Goal: Information Seeking & Learning: Learn about a topic

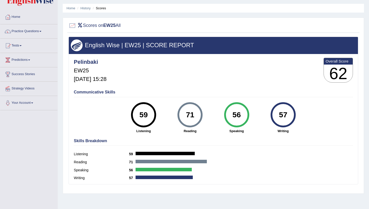
scroll to position [15, 0]
click at [88, 8] on link "History" at bounding box center [86, 8] width 10 height 4
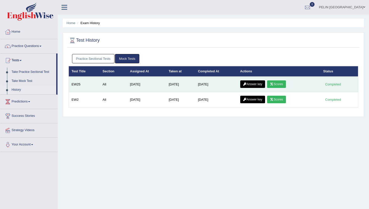
click at [261, 85] on link "Answer key" at bounding box center [252, 84] width 25 height 8
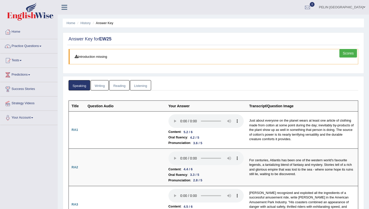
click at [100, 83] on link "Writing" at bounding box center [100, 85] width 18 height 10
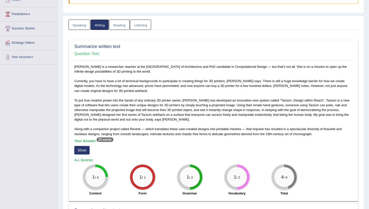
scroll to position [61, 0]
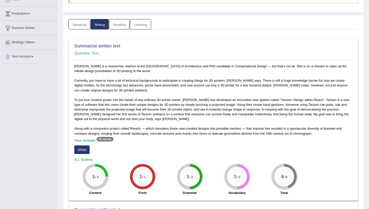
click at [123, 20] on link "Reading" at bounding box center [119, 24] width 20 height 10
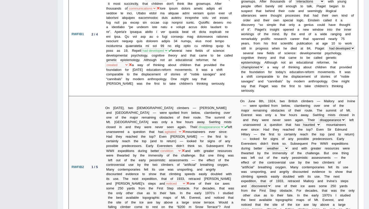
scroll to position [0, 0]
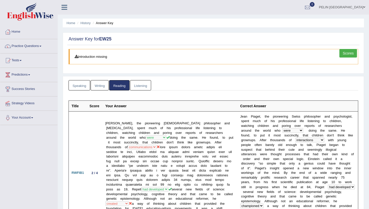
click at [140, 83] on link "Listening" at bounding box center [140, 85] width 21 height 10
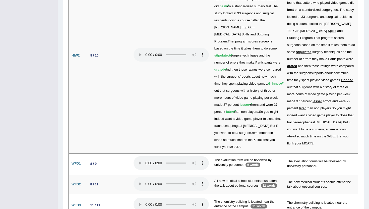
scroll to position [1025, 0]
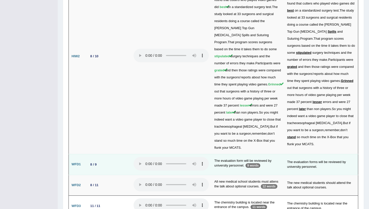
click at [257, 163] on p "9 words" at bounding box center [253, 165] width 15 height 5
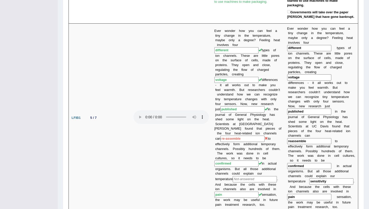
scroll to position [0, 0]
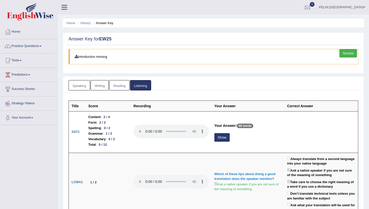
click at [127, 86] on link "Reading" at bounding box center [119, 85] width 20 height 10
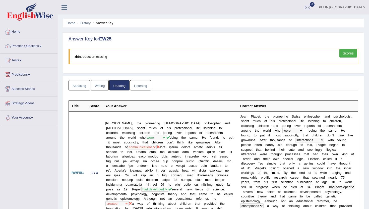
click at [89, 90] on link "Speaking" at bounding box center [80, 85] width 22 height 10
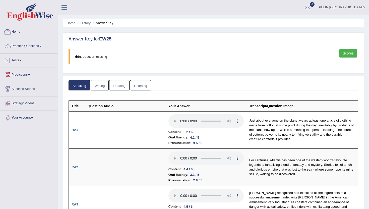
click at [31, 46] on link "Practice Questions" at bounding box center [28, 45] width 57 height 13
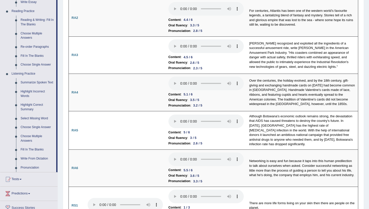
scroll to position [154, 0]
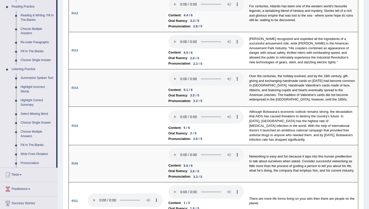
click at [31, 137] on link "Choose Multiple Answers" at bounding box center [37, 133] width 38 height 13
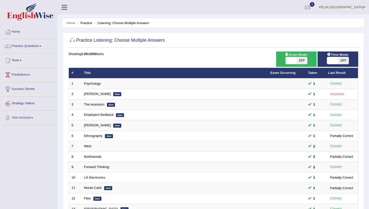
click at [305, 60] on span "OFF" at bounding box center [302, 60] width 11 height 7
checkbox input "true"
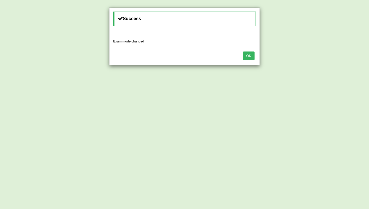
click at [245, 55] on button "OK" at bounding box center [249, 56] width 12 height 9
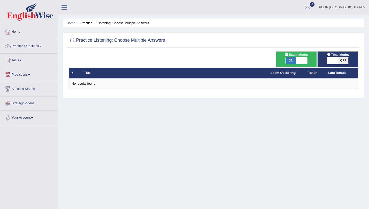
click at [295, 59] on span "ON" at bounding box center [291, 60] width 11 height 7
checkbox input "false"
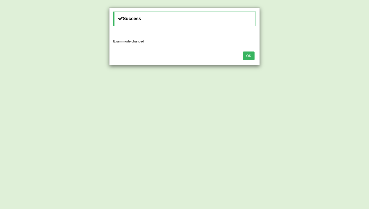
click at [248, 56] on button "OK" at bounding box center [249, 56] width 12 height 9
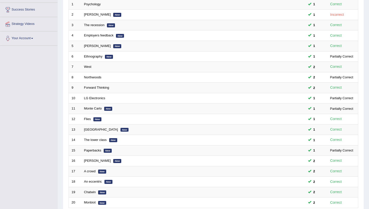
scroll to position [124, 0]
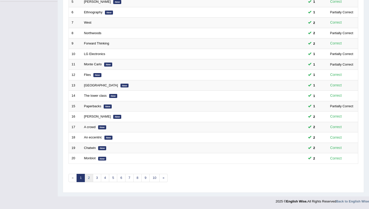
click at [88, 177] on link "2" at bounding box center [89, 178] width 8 height 8
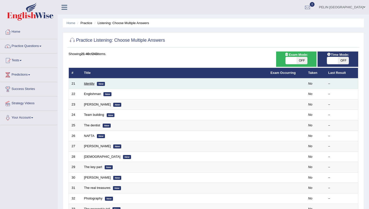
click at [91, 85] on link "Identity" at bounding box center [89, 84] width 11 height 4
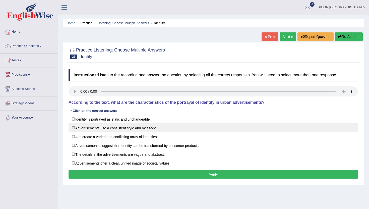
click at [162, 127] on label "Advertisements use a consistent style and message." at bounding box center [214, 127] width 290 height 9
checkbox input "true"
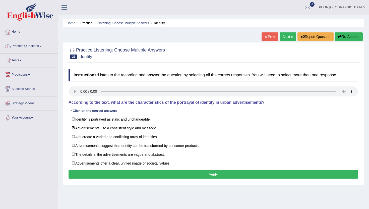
click at [122, 174] on button "Verify" at bounding box center [214, 174] width 290 height 9
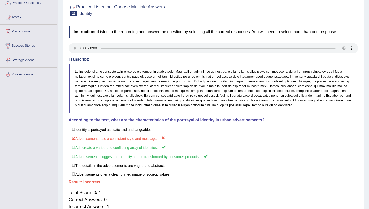
scroll to position [43, 0]
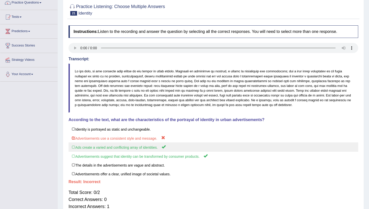
click at [122, 148] on label "Ads create a varied and conflicting array of identities." at bounding box center [214, 146] width 290 height 9
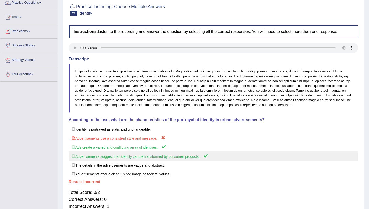
click at [122, 153] on label "Advertisements suggest that identity can be transformed by consumer products." at bounding box center [214, 155] width 290 height 9
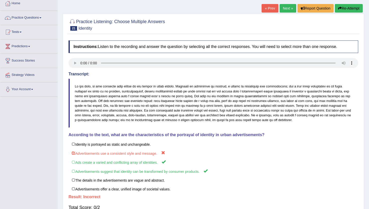
scroll to position [29, 0]
click at [355, 8] on button "Re-Attempt" at bounding box center [349, 8] width 28 height 9
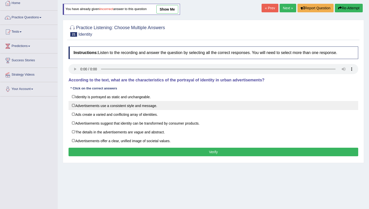
click at [143, 106] on label "Advertisements use a consistent style and message." at bounding box center [214, 105] width 290 height 9
checkbox input "true"
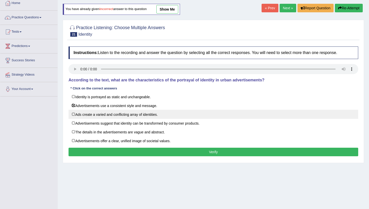
click at [141, 112] on label "Ads create a varied and conflicting array of identities." at bounding box center [214, 114] width 290 height 9
checkbox input "true"
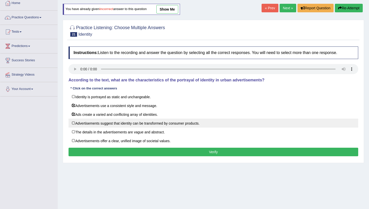
click at [141, 121] on label "Advertisements suggest that identity can be transformed by consumer products." at bounding box center [214, 123] width 290 height 9
checkbox input "true"
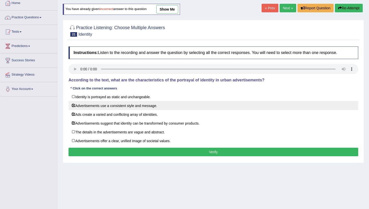
click at [144, 106] on label "Advertisements use a consistent style and message." at bounding box center [214, 105] width 290 height 9
checkbox input "false"
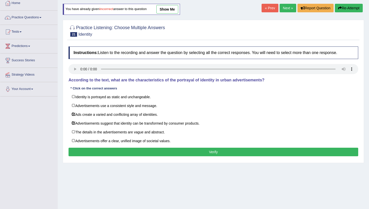
click at [141, 147] on div "Instructions: Listen to the recording and answer the question by selecting all …" at bounding box center [213, 102] width 292 height 116
click at [141, 152] on button "Verify" at bounding box center [214, 152] width 290 height 9
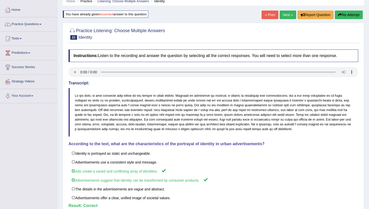
scroll to position [19, 0]
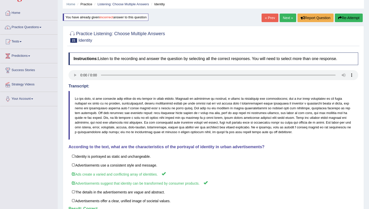
click at [284, 20] on link "Next »" at bounding box center [288, 18] width 17 height 9
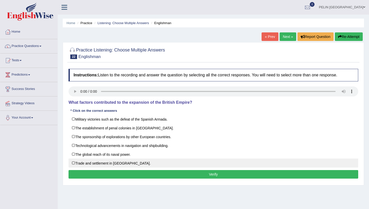
click at [70, 163] on label "Trade and settlement in new territories." at bounding box center [214, 163] width 290 height 9
checkbox input "true"
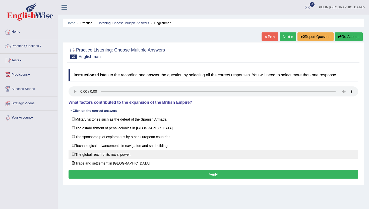
click at [71, 154] on label "The global reach of its naval power." at bounding box center [214, 154] width 290 height 9
checkbox input "false"
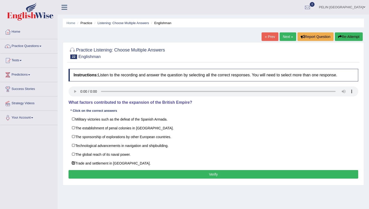
click at [125, 176] on button "Verify" at bounding box center [214, 174] width 290 height 9
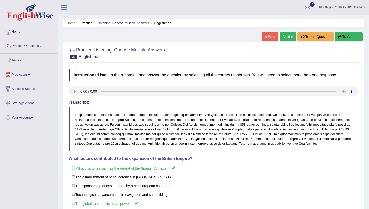
click at [289, 38] on link "Next »" at bounding box center [288, 36] width 17 height 9
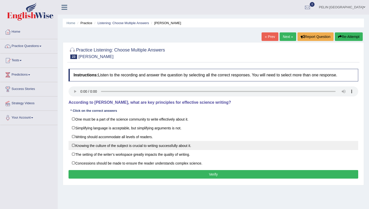
click at [130, 144] on label "Knowing the culture of the subject is crucial to writing successfully about it." at bounding box center [214, 145] width 290 height 9
checkbox input "true"
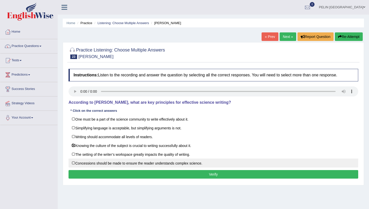
click at [130, 164] on label "Concessions should be made to ensure the reader understands complex science." at bounding box center [214, 163] width 290 height 9
click at [119, 165] on label "Concessions should be made to ensure the reader understands complex science." at bounding box center [214, 163] width 290 height 9
checkbox input "false"
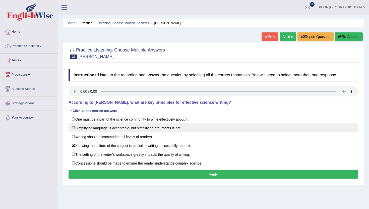
click at [138, 128] on label "Simplifying language is acceptable, but simplifying arguments is not." at bounding box center [214, 127] width 290 height 9
checkbox input "false"
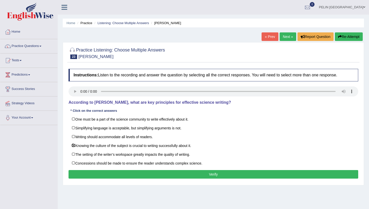
click at [134, 174] on button "Verify" at bounding box center [214, 174] width 290 height 9
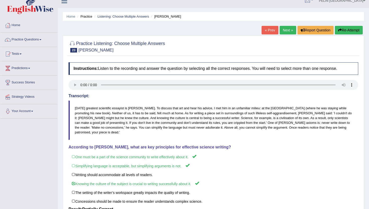
scroll to position [6, 0]
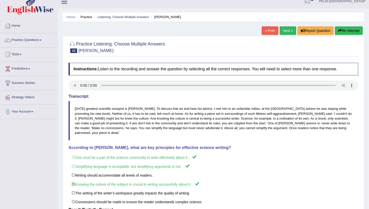
click at [284, 30] on link "Next »" at bounding box center [288, 30] width 17 height 9
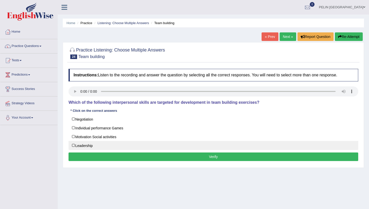
click at [87, 147] on label "Leadership" at bounding box center [214, 145] width 290 height 9
checkbox input "true"
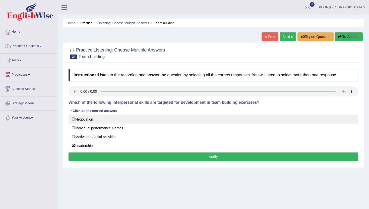
click at [85, 120] on label "Negotiation" at bounding box center [214, 119] width 290 height 9
checkbox input "true"
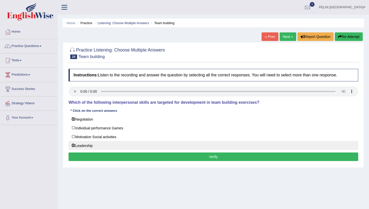
click at [84, 142] on label "Leadership" at bounding box center [214, 145] width 290 height 9
checkbox input "false"
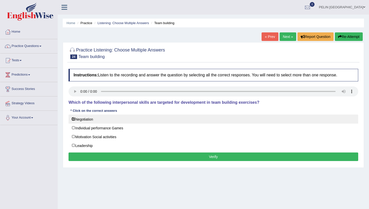
click at [84, 121] on label "Negotiation" at bounding box center [214, 119] width 290 height 9
checkbox input "false"
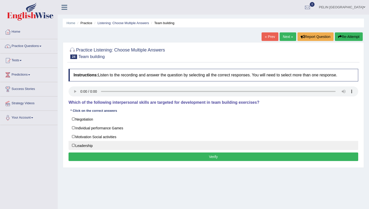
click at [107, 145] on label "Leadership" at bounding box center [214, 145] width 290 height 9
click at [109, 144] on label "Leadership" at bounding box center [214, 145] width 290 height 9
checkbox input "false"
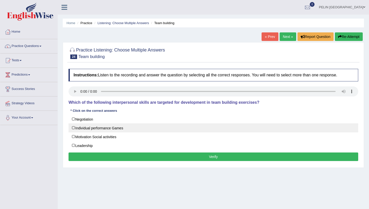
click at [109, 127] on label "Individual performance Games" at bounding box center [214, 127] width 290 height 9
checkbox input "true"
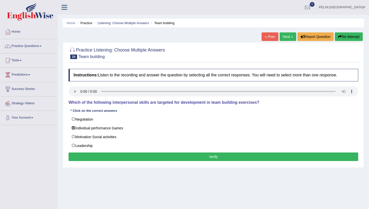
click at [111, 157] on button "Verify" at bounding box center [214, 156] width 290 height 9
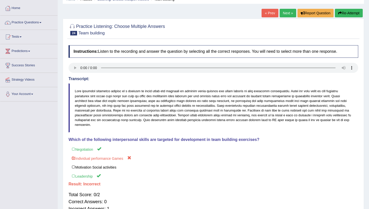
scroll to position [27, 0]
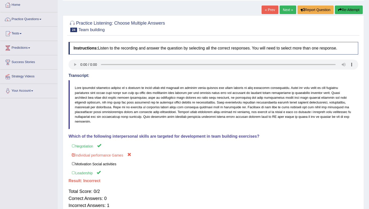
click at [347, 12] on button "Re-Attempt" at bounding box center [349, 10] width 28 height 9
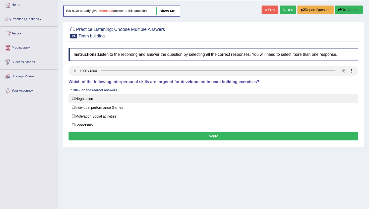
click at [130, 102] on label "Negotiation" at bounding box center [214, 98] width 290 height 9
checkbox input "true"
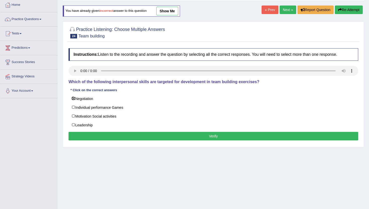
click at [120, 129] on div "Instructions: Listen to the recording and answer the question by selecting all …" at bounding box center [213, 95] width 292 height 99
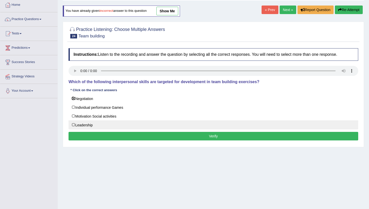
click at [119, 123] on label "Leadership" at bounding box center [214, 124] width 290 height 9
checkbox input "true"
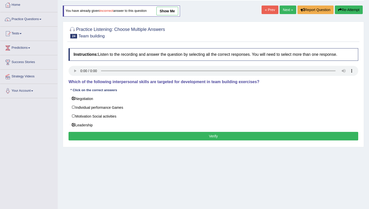
click at [119, 132] on button "Verify" at bounding box center [214, 136] width 290 height 9
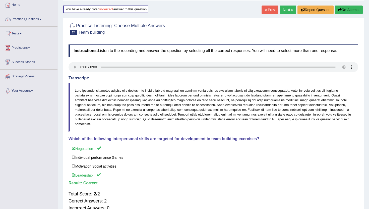
click at [285, 11] on link "Next »" at bounding box center [288, 10] width 17 height 9
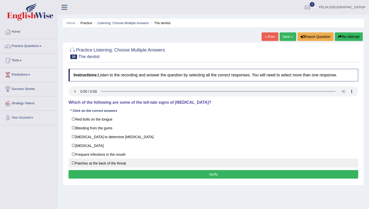
click at [119, 166] on label "Patches at the back of the throat" at bounding box center [214, 163] width 290 height 9
checkbox input "true"
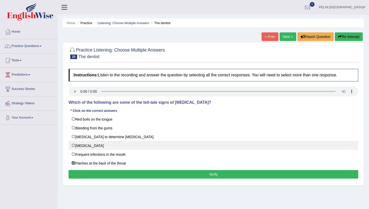
click at [104, 145] on label "[MEDICAL_DATA]" at bounding box center [214, 145] width 290 height 9
checkbox input "true"
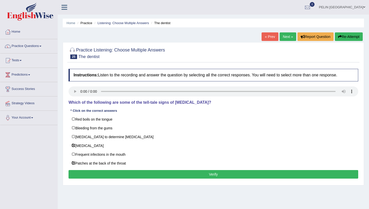
click at [108, 183] on div "Practice Listening: Choose Multiple Answers 25 The dentist Instructions: Listen…" at bounding box center [213, 113] width 301 height 143
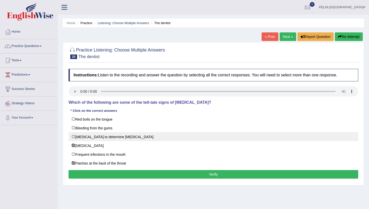
click at [109, 136] on label "[MEDICAL_DATA] to determine [MEDICAL_DATA]" at bounding box center [214, 136] width 290 height 9
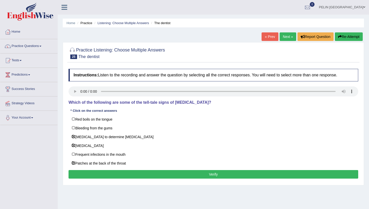
click at [112, 181] on div "Instructions: Listen to the recording and answer the question by selecting all …" at bounding box center [213, 124] width 292 height 116
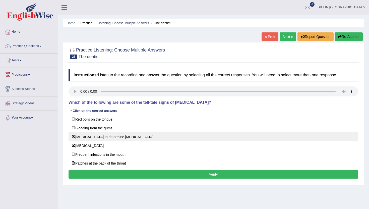
click at [116, 138] on label "[MEDICAL_DATA] to determine [MEDICAL_DATA]" at bounding box center [214, 136] width 290 height 9
checkbox input "false"
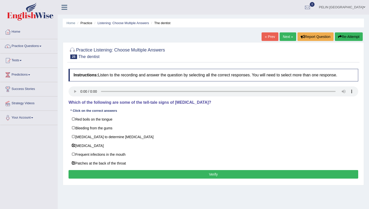
click at [113, 173] on button "Verify" at bounding box center [214, 174] width 290 height 9
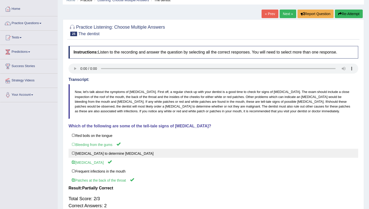
scroll to position [26, 0]
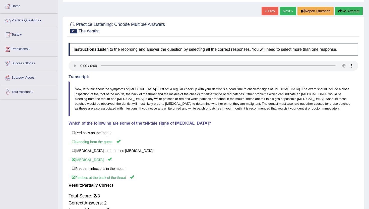
click at [206, 126] on div "Instructions: Listen to the recording and answer the question by selecting all …" at bounding box center [213, 130] width 292 height 179
drag, startPoint x: 206, startPoint y: 125, endPoint x: 77, endPoint y: 87, distance: 134.6
click at [76, 86] on div "Instructions: Listen to the recording and answer the question by selecting all …" at bounding box center [213, 130] width 292 height 179
drag, startPoint x: 74, startPoint y: 86, endPoint x: 68, endPoint y: 73, distance: 14.4
click at [69, 75] on div "Transcript: Now, let's talk about the symptoms of [MEDICAL_DATA]. First off, a …" at bounding box center [214, 95] width 290 height 41
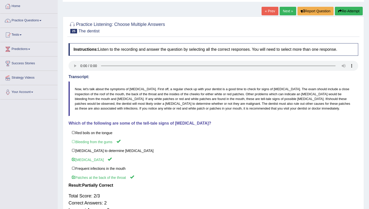
click at [348, 12] on button "Re-Attempt" at bounding box center [349, 11] width 28 height 9
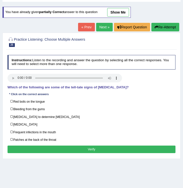
click at [121, 13] on link "show me" at bounding box center [118, 12] width 22 height 9
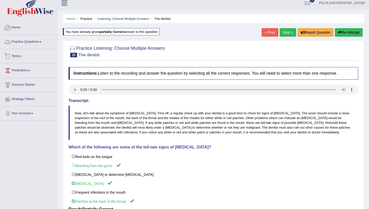
scroll to position [5, 0]
click at [43, 42] on link "Practice Questions" at bounding box center [28, 41] width 57 height 13
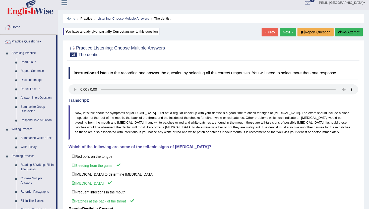
click at [43, 42] on link "Practice Questions" at bounding box center [28, 41] width 56 height 13
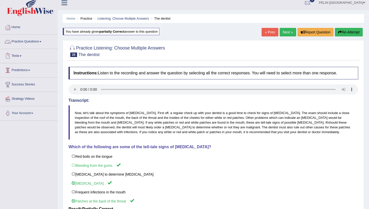
click at [40, 42] on link "Practice Questions" at bounding box center [28, 41] width 57 height 13
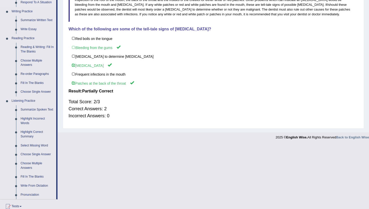
scroll to position [189, 0]
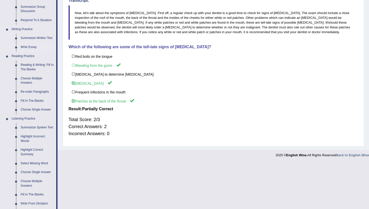
click at [33, 46] on link "Write Essay" at bounding box center [37, 47] width 38 height 9
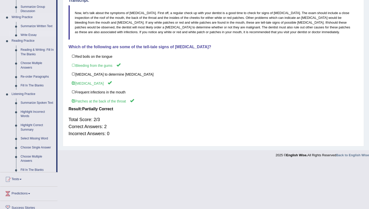
scroll to position [59, 0]
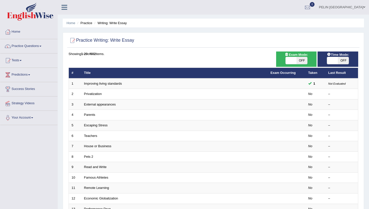
click at [299, 60] on span "OFF" at bounding box center [302, 60] width 11 height 7
checkbox input "true"
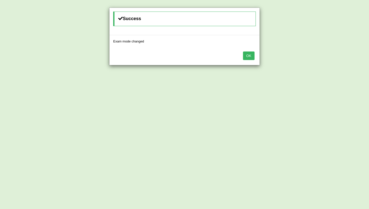
click at [245, 57] on button "OK" at bounding box center [249, 56] width 12 height 9
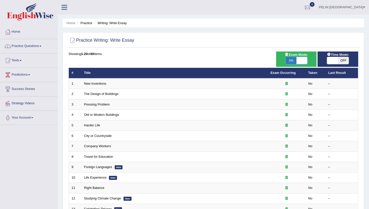
click at [298, 60] on span at bounding box center [302, 60] width 11 height 7
checkbox input "false"
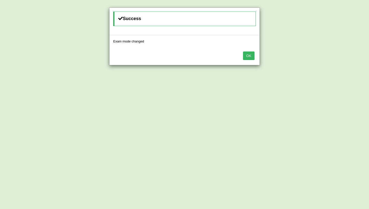
click at [247, 57] on button "OK" at bounding box center [249, 56] width 12 height 9
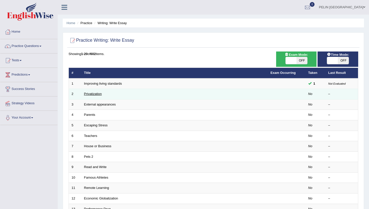
click at [94, 94] on link "Privatization" at bounding box center [93, 94] width 18 height 4
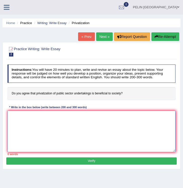
click at [26, 132] on textarea at bounding box center [92, 131] width 168 height 41
paste textarea "The increasing influence of privatization of public sector undertakings has tri…"
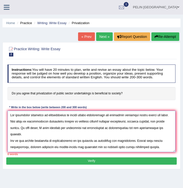
scroll to position [102, 0]
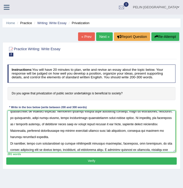
type textarea "The increasing influence of privatization of public sector undertakings has tri…"
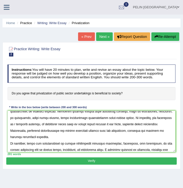
click at [32, 163] on button "Verify" at bounding box center [91, 161] width 170 height 7
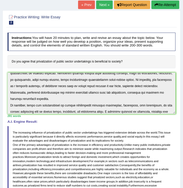
scroll to position [0, 0]
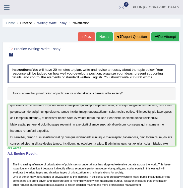
click at [105, 38] on link "Next »" at bounding box center [104, 36] width 17 height 9
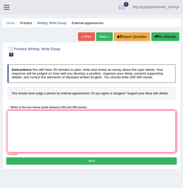
drag, startPoint x: 12, startPoint y: 92, endPoint x: 117, endPoint y: 89, distance: 105.3
click at [117, 89] on h4 "One should never judge a person by external appearances. Do you agree or disagr…" at bounding box center [92, 93] width 168 height 13
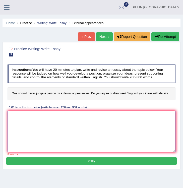
click at [24, 121] on textarea at bounding box center [92, 131] width 168 height 41
paste textarea "Lor ipsu dolo sit ametco adipi elits d eiusmo te incididu utlaboreetd mag aliq …"
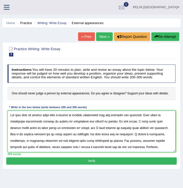
scroll to position [72, 0]
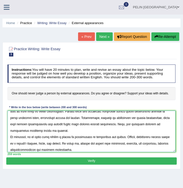
type textarea "The idea that one should never judge a person by external appearances has been …"
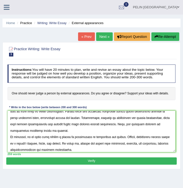
click at [47, 164] on div "Practice Writing: Write Essay 3 External appearances Instructions: You will hav…" at bounding box center [92, 105] width 178 height 127
click at [55, 160] on button "Verify" at bounding box center [91, 161] width 170 height 7
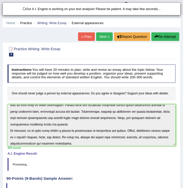
click at [155, 159] on div "Our A.I. Engine is working on your text analysis! Please be patient. It may tak…" at bounding box center [91, 94] width 183 height 188
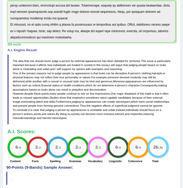
scroll to position [0, 0]
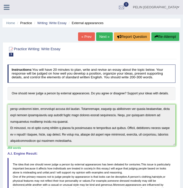
click at [104, 35] on link "Next »" at bounding box center [104, 36] width 17 height 9
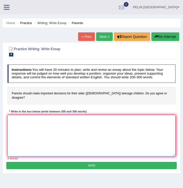
click at [28, 118] on textarea at bounding box center [92, 135] width 168 height 41
paste textarea "The question of whether parents should make important decisions for their older…"
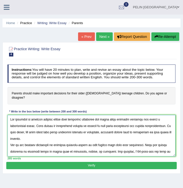
scroll to position [95, 0]
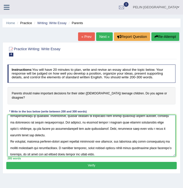
type textarea "The question of whether parents should make important decisions for their older…"
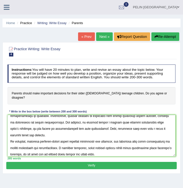
click at [53, 162] on button "Verify" at bounding box center [91, 165] width 170 height 7
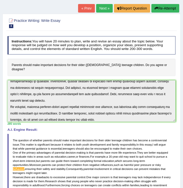
scroll to position [88, 0]
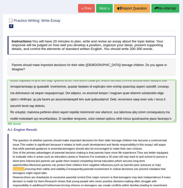
click at [104, 7] on link "Next »" at bounding box center [104, 8] width 17 height 9
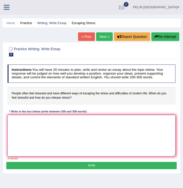
click at [21, 132] on textarea at bounding box center [92, 135] width 168 height 41
paste textarea "People in modern society often experience stress due to busy schedules, financi…"
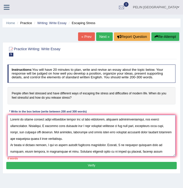
scroll to position [65, 0]
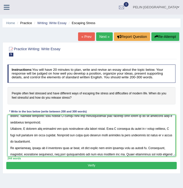
type textarea "People in modern society often experience stress due to busy schedules, financi…"
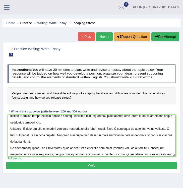
click at [48, 167] on button "Verify" at bounding box center [91, 165] width 170 height 7
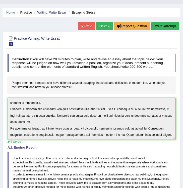
scroll to position [10, 0]
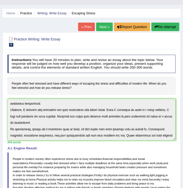
click at [102, 27] on link "Next »" at bounding box center [104, 27] width 17 height 9
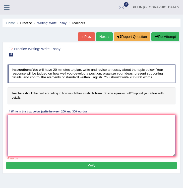
click at [29, 134] on textarea at bounding box center [92, 135] width 168 height 41
paste textarea "There has been an ongoing debate about whether teachers should be paid accordin…"
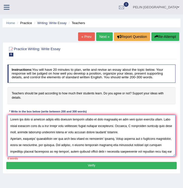
scroll to position [72, 0]
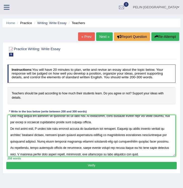
type textarea "There has been an ongoing debate about whether teachers should be paid accordin…"
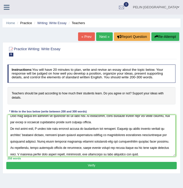
click at [34, 168] on button "Verify" at bounding box center [91, 165] width 170 height 7
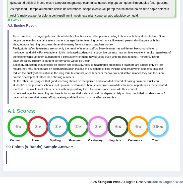
scroll to position [0, 0]
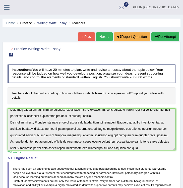
click at [102, 35] on link "Next »" at bounding box center [104, 36] width 17 height 9
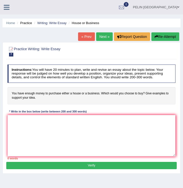
drag, startPoint x: 17, startPoint y: 90, endPoint x: 80, endPoint y: 99, distance: 64.3
click at [80, 99] on h4 "You have enough money to purchase either a house or a business. Which would you…" at bounding box center [92, 95] width 168 height 17
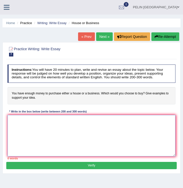
click at [35, 135] on textarea at bounding box center [92, 135] width 168 height 41
paste textarea "If I had enough money to purchase either a house or a business, I would choose …"
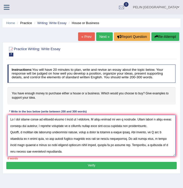
scroll to position [65, 0]
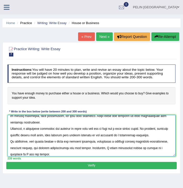
type textarea "If I had enough money to purchase either a house or a business, I would choose …"
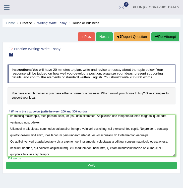
click at [41, 169] on div "Practice Writing: Write Essay 7 House or Business Instructions: You will have 2…" at bounding box center [92, 108] width 178 height 132
click at [47, 162] on button "Verify" at bounding box center [91, 165] width 170 height 7
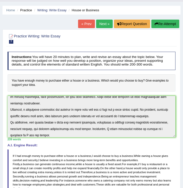
scroll to position [0, 0]
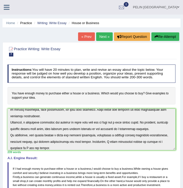
click at [101, 38] on link "Next »" at bounding box center [104, 36] width 17 height 9
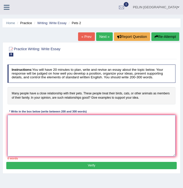
click at [24, 137] on textarea at bounding box center [92, 135] width 168 height 41
paste textarea "Lo ipsum’d sitam, cons adipis elit s doeiu temporincidi utla etdol magn ali eni…"
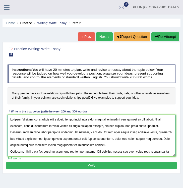
scroll to position [72, 0]
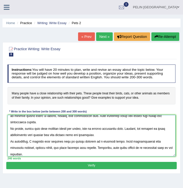
type textarea "Lo ipsum’d sitam, cons adipis elit s doeiu temporincidi utla etdol magn ali eni…"
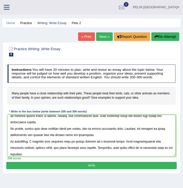
click at [32, 169] on div "Practice Writing: Write Essay 8 Pets 2 Instructions: You will have 20 minutes t…" at bounding box center [92, 108] width 178 height 132
click at [34, 166] on button "Verify" at bounding box center [91, 165] width 170 height 7
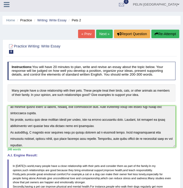
scroll to position [0, 0]
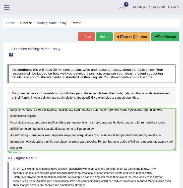
click at [100, 36] on link "Next »" at bounding box center [104, 36] width 17 height 9
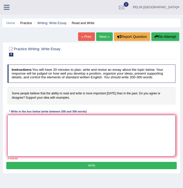
click at [31, 127] on textarea at bounding box center [92, 135] width 168 height 41
paste textarea "The ability to read and write has always been important, but I strongly believe…"
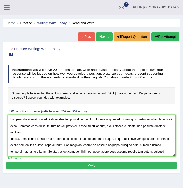
scroll to position [80, 0]
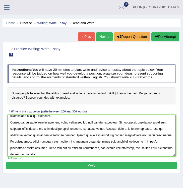
type textarea "The ability to read and write has always been important, but I strongly believe…"
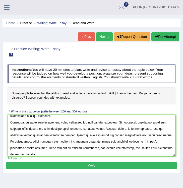
click at [37, 165] on button "Verify" at bounding box center [91, 165] width 170 height 7
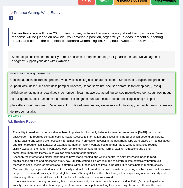
scroll to position [27, 0]
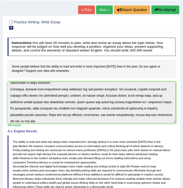
click at [100, 10] on link "Next »" at bounding box center [104, 10] width 17 height 9
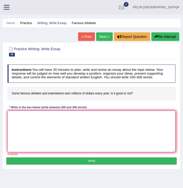
click at [21, 128] on textarea at bounding box center [92, 131] width 168 height 41
paste textarea "It is often debated whether it is fair that some famous athletes and entertaine…"
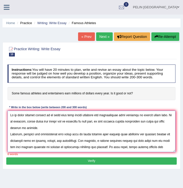
scroll to position [72, 0]
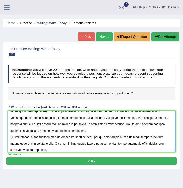
type textarea "It is often debated whether it is fair that some famous athletes and entertaine…"
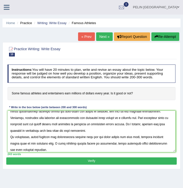
click at [43, 161] on button "Verify" at bounding box center [91, 161] width 170 height 7
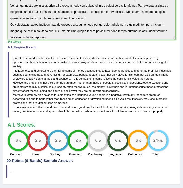
scroll to position [107, 0]
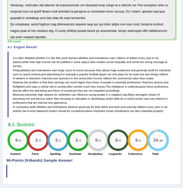
click at [101, 141] on div "0 / 2" at bounding box center [98, 140] width 17 height 17
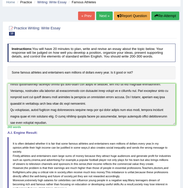
scroll to position [0, 0]
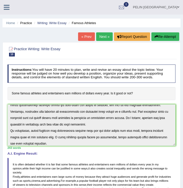
click link "Next »"
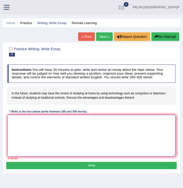
click at [31, 129] on textarea at bounding box center [92, 135] width 168 height 41
paste textarea "In the future, students may have the option of studying at home with the help o…"
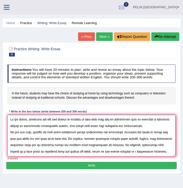
scroll to position [57, 0]
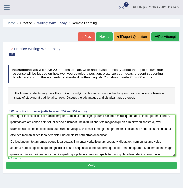
type textarea "In the future, students may have the option of studying at home with the help o…"
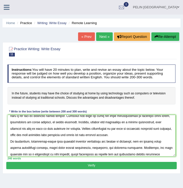
click at [36, 165] on button "Verify" at bounding box center [91, 165] width 170 height 7
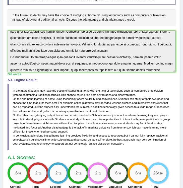
scroll to position [79, 0]
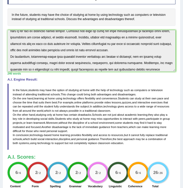
click at [144, 151] on div "Instructions: You will have 20 minutes to plan, write and revise an essay about…" at bounding box center [91, 87] width 170 height 207
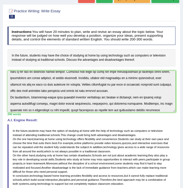
scroll to position [0, 0]
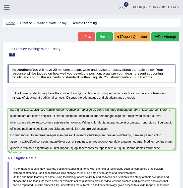
click at [11, 22] on link "Home" at bounding box center [10, 23] width 9 height 4
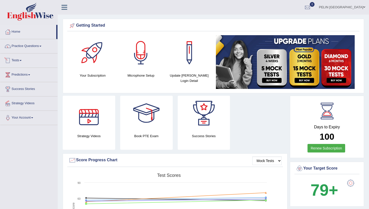
click at [25, 60] on link "Tests" at bounding box center [28, 60] width 57 height 13
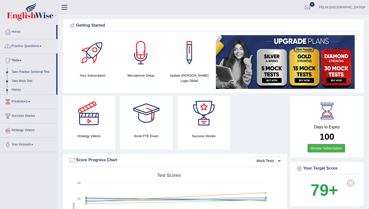
click at [26, 49] on link "Practice Questions" at bounding box center [28, 45] width 57 height 13
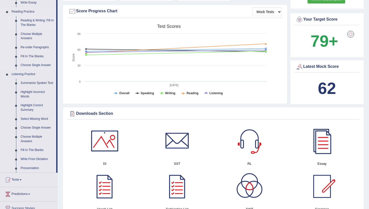
scroll to position [149, 0]
click at [35, 132] on link "Choose Single Answer" at bounding box center [37, 127] width 38 height 9
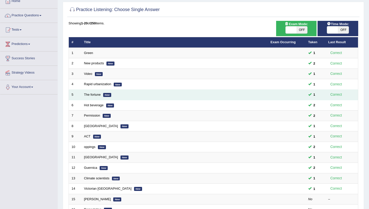
scroll to position [29, 0]
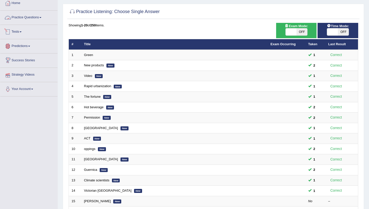
click at [38, 19] on link "Practice Questions" at bounding box center [28, 17] width 57 height 13
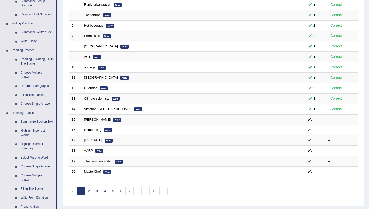
scroll to position [111, 0]
click at [38, 171] on link "Choose Single Answer" at bounding box center [37, 166] width 38 height 9
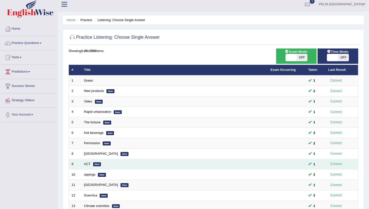
scroll to position [3, 0]
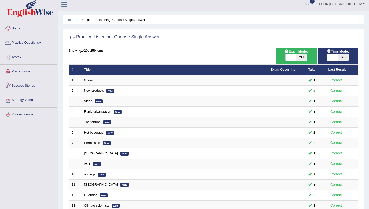
click at [30, 44] on link "Practice Questions" at bounding box center [28, 42] width 57 height 13
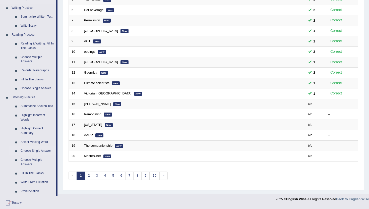
scroll to position [143, 0]
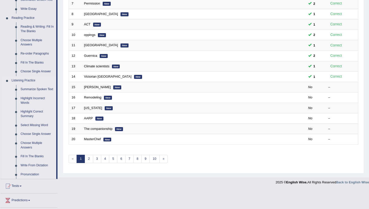
click at [38, 147] on link "Choose Multiple Answers" at bounding box center [37, 145] width 38 height 13
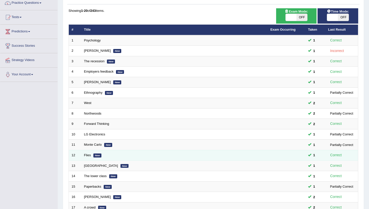
scroll to position [124, 0]
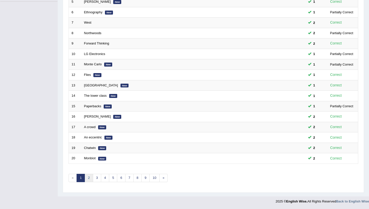
click at [88, 180] on link "2" at bounding box center [89, 178] width 8 height 8
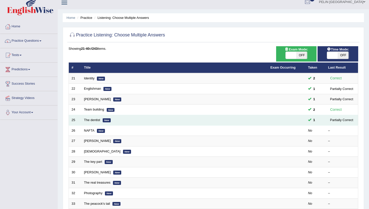
scroll to position [7, 0]
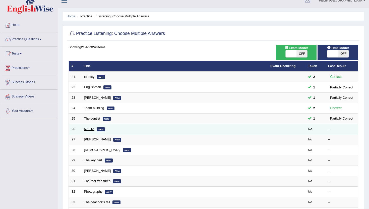
click at [88, 130] on link "NAFTA" at bounding box center [89, 129] width 11 height 4
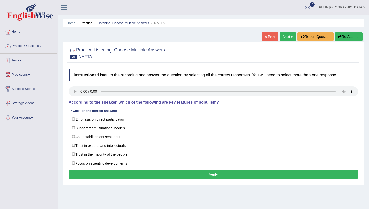
click at [25, 62] on link "Tests" at bounding box center [28, 60] width 57 height 13
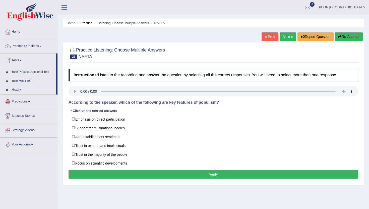
click at [20, 90] on link "History" at bounding box center [32, 89] width 47 height 9
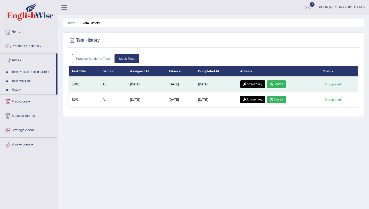
click at [278, 83] on link "Scores" at bounding box center [276, 84] width 19 height 8
click at [259, 86] on link "Answer key" at bounding box center [252, 84] width 25 height 8
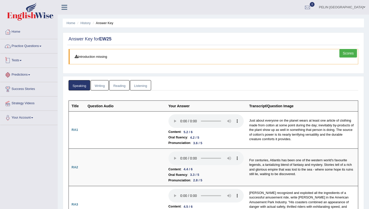
click at [38, 45] on link "Practice Questions" at bounding box center [28, 45] width 57 height 13
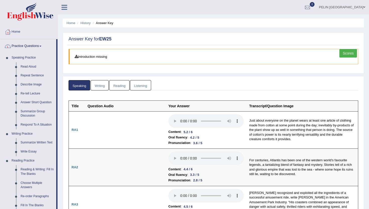
click at [38, 44] on link "Practice Questions" at bounding box center [28, 45] width 56 height 13
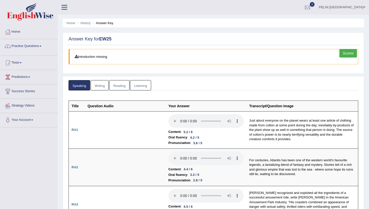
click at [38, 44] on link "Practice Questions" at bounding box center [28, 45] width 57 height 13
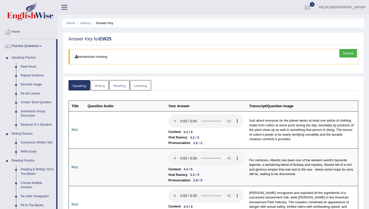
click at [32, 77] on link "Repeat Sentence" at bounding box center [37, 75] width 38 height 9
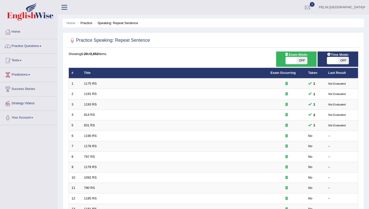
click at [297, 61] on span "OFF" at bounding box center [302, 60] width 11 height 7
checkbox input "true"
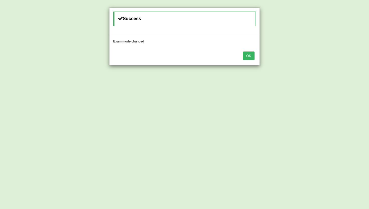
click at [255, 55] on div "OK" at bounding box center [185, 56] width 150 height 18
click at [251, 55] on button "OK" at bounding box center [249, 56] width 12 height 9
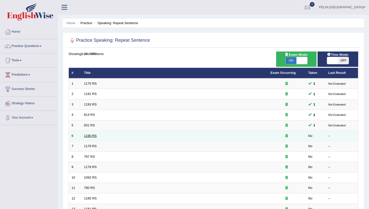
click at [94, 134] on link "1190 RS" at bounding box center [90, 136] width 13 height 4
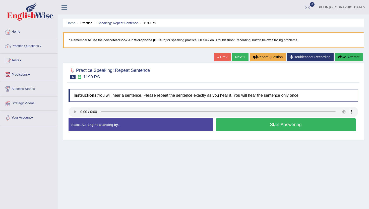
click at [236, 57] on link "Next »" at bounding box center [240, 57] width 17 height 9
click at [264, 123] on button "Start Answering" at bounding box center [286, 124] width 140 height 13
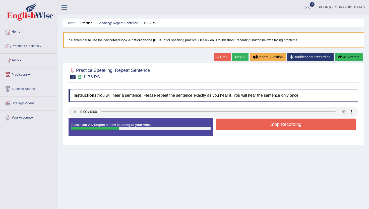
click at [264, 123] on button "Stop Recording" at bounding box center [286, 125] width 140 height 12
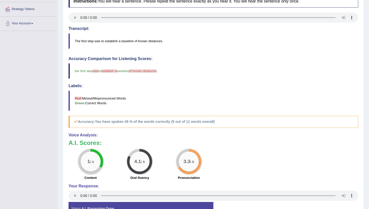
scroll to position [39, 0]
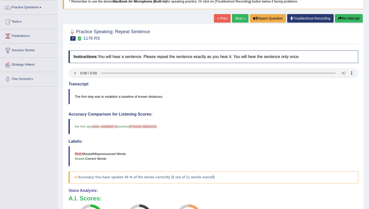
click at [346, 23] on div "« Prev Next » Report Question Troubleshoot Recording Re-Attempt" at bounding box center [289, 19] width 150 height 10
click at [348, 18] on button "Re-Attempt" at bounding box center [349, 18] width 28 height 9
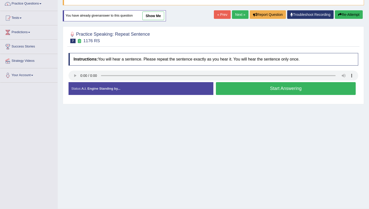
click at [236, 89] on button "Start Answering" at bounding box center [286, 88] width 140 height 13
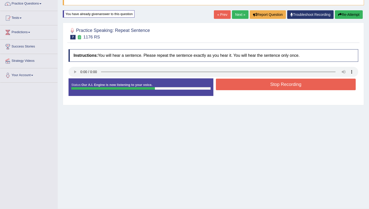
click at [247, 89] on button "Stop Recording" at bounding box center [286, 85] width 140 height 12
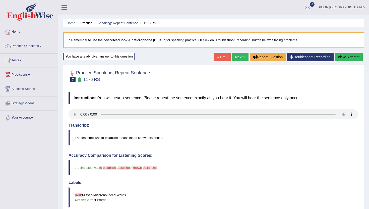
click at [241, 59] on link "Next »" at bounding box center [240, 57] width 17 height 9
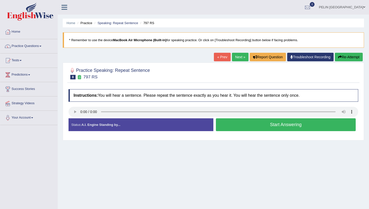
click at [286, 130] on button "Start Answering" at bounding box center [286, 124] width 140 height 13
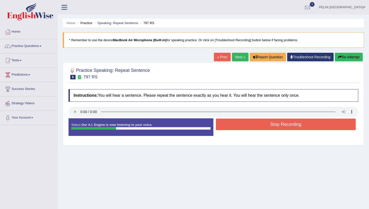
click at [287, 126] on button "Stop Recording" at bounding box center [286, 125] width 140 height 12
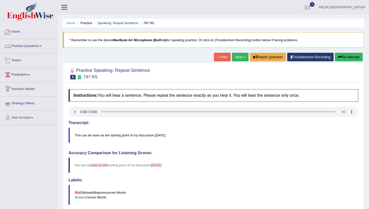
click at [15, 30] on link "Home" at bounding box center [28, 31] width 57 height 13
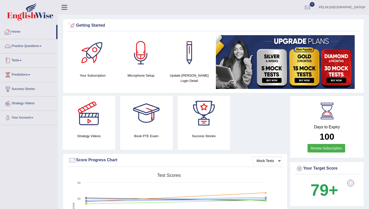
click at [24, 60] on link "Tests" at bounding box center [28, 60] width 57 height 13
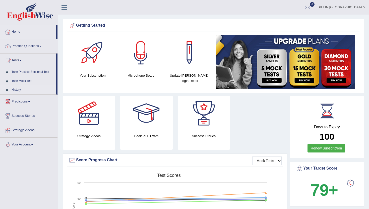
click at [20, 90] on link "History" at bounding box center [32, 89] width 47 height 9
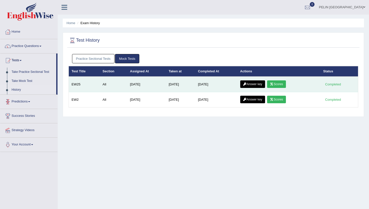
click at [257, 85] on link "Answer key" at bounding box center [252, 84] width 25 height 8
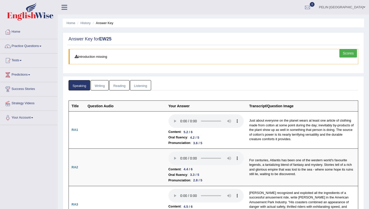
click at [352, 52] on link "Scores" at bounding box center [349, 53] width 18 height 9
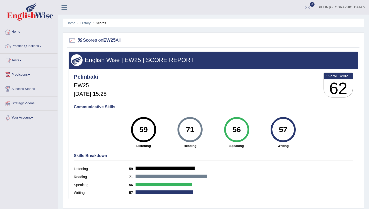
click at [97, 24] on li "Scores" at bounding box center [99, 23] width 15 height 5
click at [89, 24] on link "History" at bounding box center [86, 23] width 10 height 4
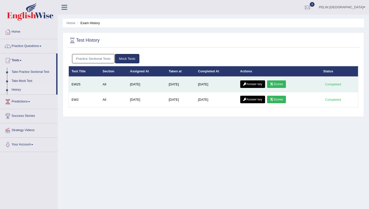
click at [251, 85] on link "Answer key" at bounding box center [252, 84] width 25 height 8
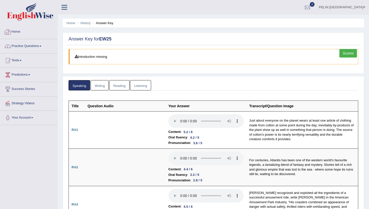
click at [22, 31] on link "Home" at bounding box center [28, 31] width 57 height 13
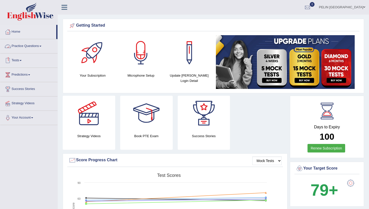
click at [28, 48] on link "Practice Questions" at bounding box center [28, 45] width 57 height 13
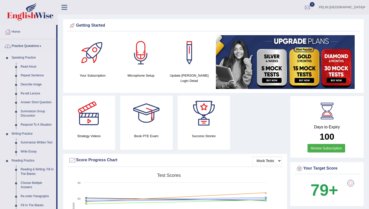
click at [32, 74] on link "Repeat Sentence" at bounding box center [37, 75] width 38 height 9
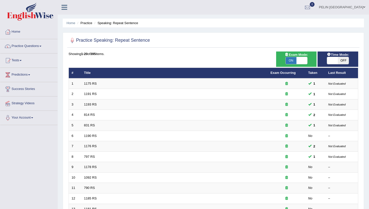
click at [300, 59] on span at bounding box center [302, 60] width 11 height 7
checkbox input "false"
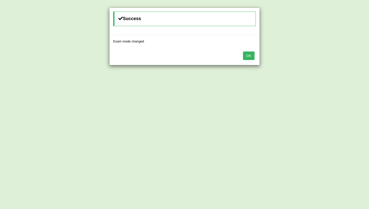
click at [251, 58] on button "OK" at bounding box center [249, 56] width 12 height 9
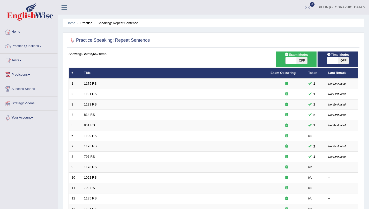
click at [302, 59] on span "OFF" at bounding box center [302, 60] width 11 height 7
checkbox input "true"
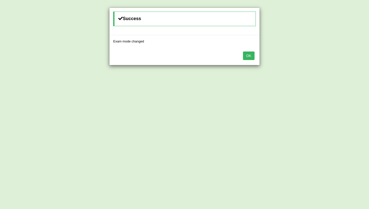
click at [249, 57] on button "OK" at bounding box center [249, 56] width 12 height 9
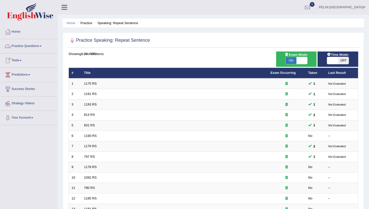
click at [35, 48] on link "Practice Questions" at bounding box center [28, 45] width 57 height 13
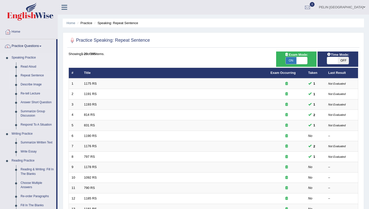
click at [38, 84] on link "Describe Image" at bounding box center [37, 84] width 38 height 9
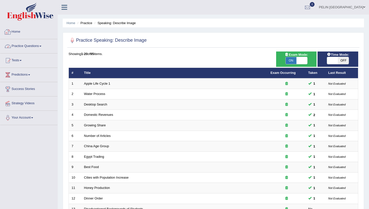
click at [41, 45] on link "Practice Questions" at bounding box center [28, 45] width 57 height 13
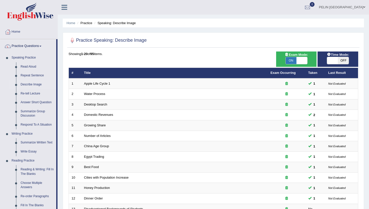
click at [39, 45] on link "Practice Questions" at bounding box center [28, 45] width 56 height 13
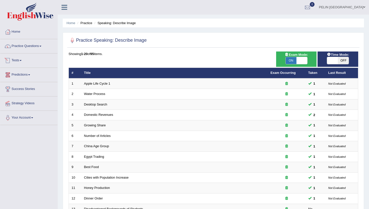
click at [20, 62] on link "Tests" at bounding box center [28, 60] width 57 height 13
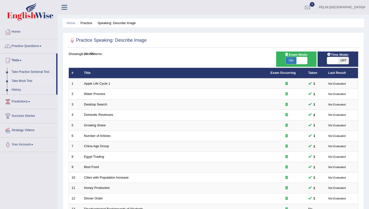
click at [24, 80] on link "Take Mock Test" at bounding box center [32, 81] width 47 height 9
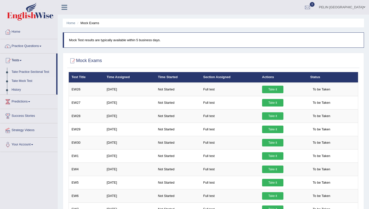
click at [21, 89] on link "History" at bounding box center [32, 89] width 47 height 9
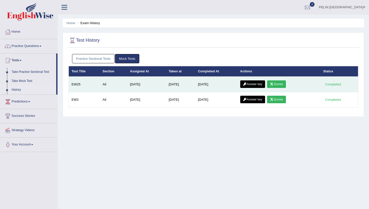
click at [245, 84] on icon at bounding box center [245, 84] width 4 height 3
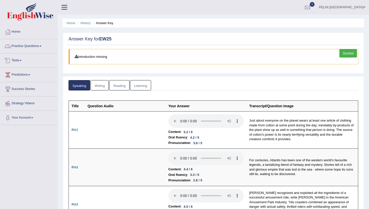
click at [34, 47] on link "Practice Questions" at bounding box center [28, 45] width 57 height 13
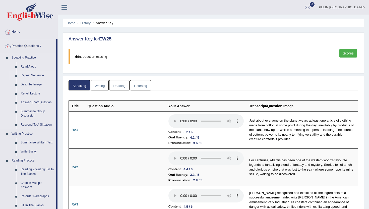
click at [36, 76] on link "Repeat Sentence" at bounding box center [37, 75] width 38 height 9
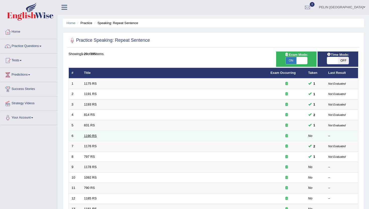
click at [90, 134] on link "1190 RS" at bounding box center [90, 136] width 13 height 4
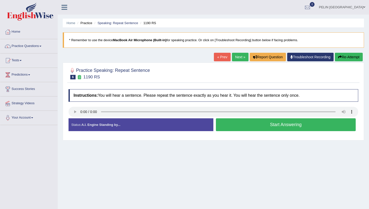
click at [280, 123] on button "Start Answering" at bounding box center [286, 124] width 140 height 13
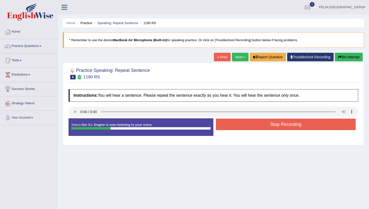
click at [280, 123] on button "Stop Recording" at bounding box center [286, 125] width 140 height 12
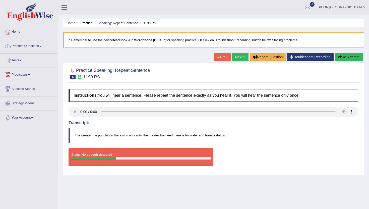
click at [346, 56] on button "Re-Attempt" at bounding box center [349, 57] width 28 height 9
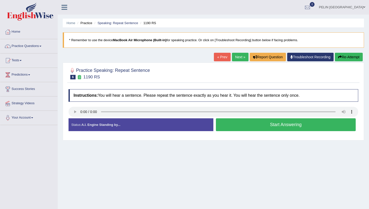
click at [269, 124] on button "Start Answering" at bounding box center [286, 124] width 140 height 13
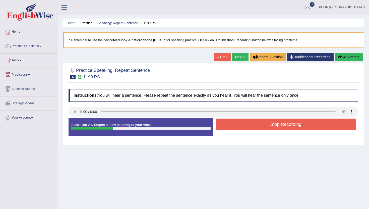
click at [269, 124] on button "Stop Recording" at bounding box center [286, 125] width 140 height 12
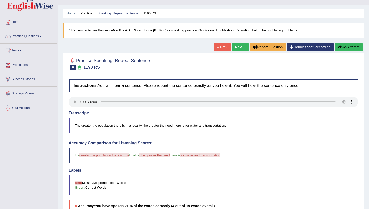
scroll to position [10, 0]
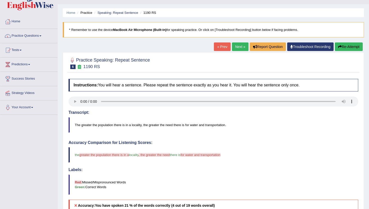
click at [340, 47] on button "Re-Attempt" at bounding box center [349, 46] width 28 height 9
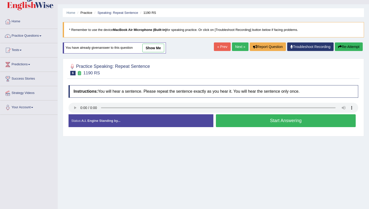
click at [308, 118] on button "Start Answering" at bounding box center [286, 120] width 140 height 13
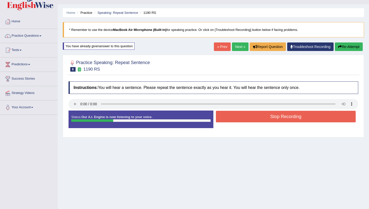
click at [290, 116] on button "Stop Recording" at bounding box center [286, 117] width 140 height 12
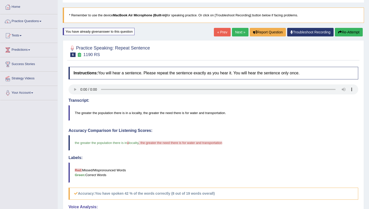
scroll to position [19, 0]
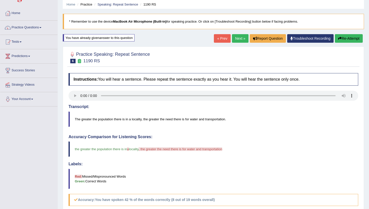
click at [233, 37] on link "Next »" at bounding box center [240, 38] width 17 height 9
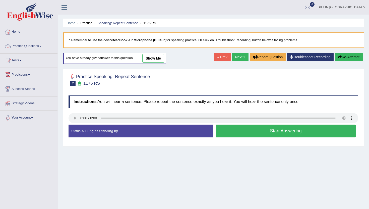
click at [34, 45] on link "Practice Questions" at bounding box center [28, 45] width 57 height 13
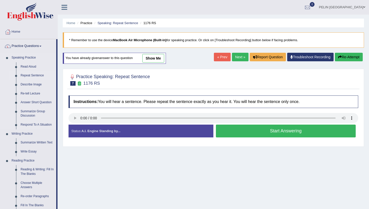
click at [30, 74] on link "Repeat Sentence" at bounding box center [37, 75] width 38 height 9
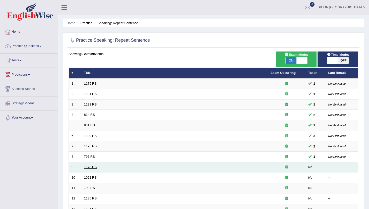
click at [92, 167] on link "1178 RS" at bounding box center [90, 167] width 13 height 4
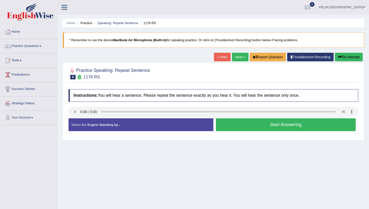
click at [253, 123] on button "Start Answering" at bounding box center [286, 124] width 140 height 13
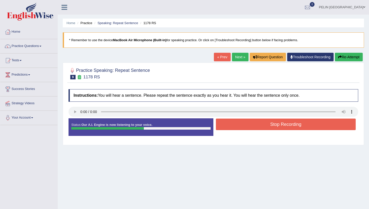
click at [253, 123] on button "Stop Recording" at bounding box center [286, 125] width 140 height 12
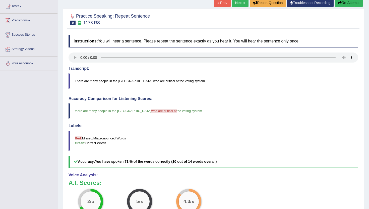
scroll to position [55, 0]
click at [346, 6] on button "Re-Attempt" at bounding box center [349, 2] width 28 height 9
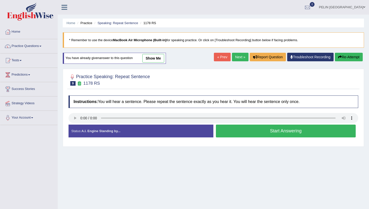
click at [293, 135] on div "Home Practice Speaking: Repeat Sentence 1178 RS * Remember to use the device Ma…" at bounding box center [214, 125] width 312 height 251
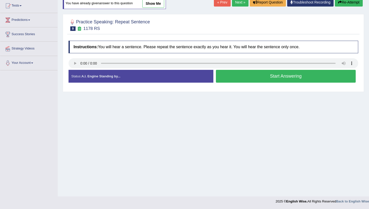
click at [294, 79] on button "Start Answering" at bounding box center [286, 76] width 140 height 13
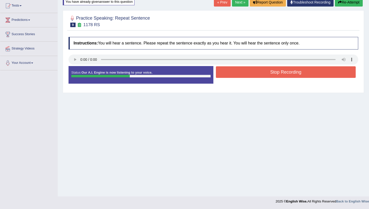
click at [289, 73] on button "Stop Recording" at bounding box center [286, 72] width 140 height 12
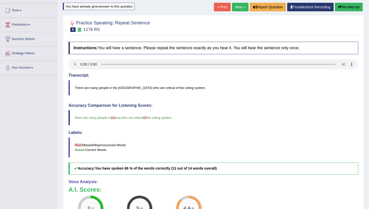
scroll to position [48, 0]
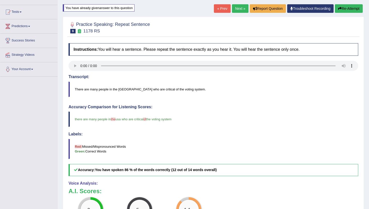
click at [349, 8] on button "Re-Attempt" at bounding box center [349, 8] width 28 height 9
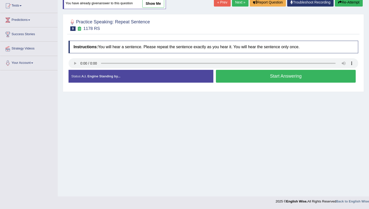
scroll to position [48, 0]
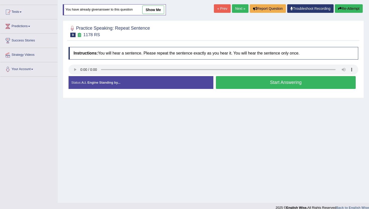
click at [310, 83] on button "Start Answering" at bounding box center [286, 82] width 140 height 13
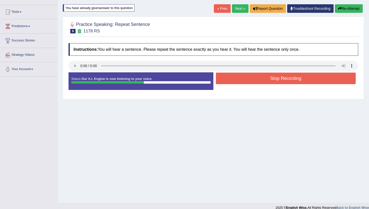
click at [296, 81] on button "Stop Recording" at bounding box center [286, 79] width 140 height 12
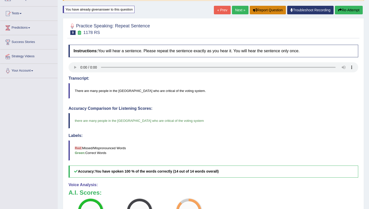
scroll to position [47, 0]
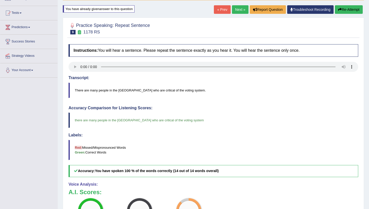
click at [232, 8] on link "Next »" at bounding box center [240, 9] width 17 height 9
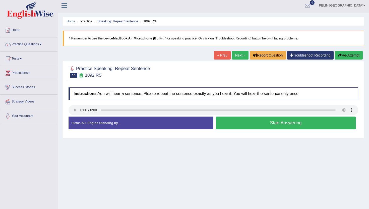
scroll to position [1, 0]
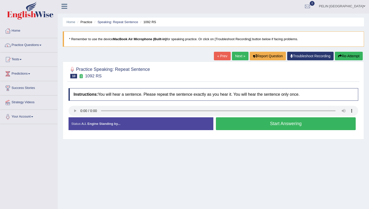
click at [273, 122] on button "Start Answering" at bounding box center [286, 123] width 140 height 13
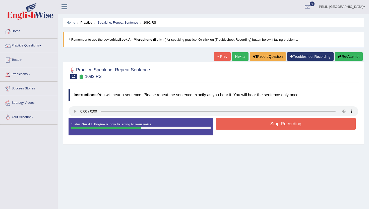
scroll to position [0, 0]
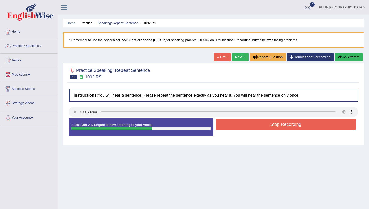
click at [274, 122] on button "Stop Recording" at bounding box center [286, 125] width 140 height 12
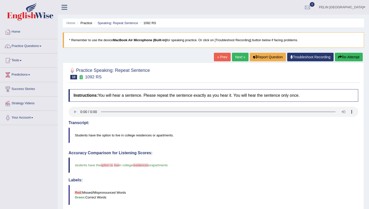
click at [341, 56] on button "Re-Attempt" at bounding box center [349, 57] width 28 height 9
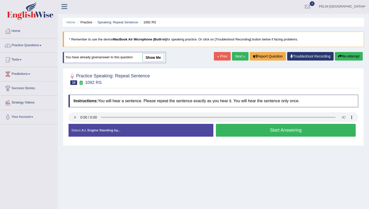
scroll to position [2, 0]
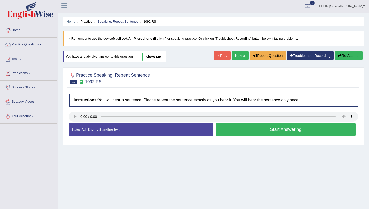
click at [252, 130] on button "Start Answering" at bounding box center [286, 129] width 140 height 13
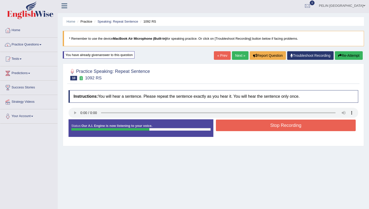
click at [253, 126] on button "Stop Recording" at bounding box center [286, 126] width 140 height 12
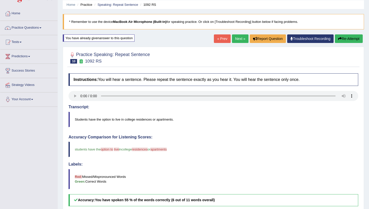
scroll to position [13, 0]
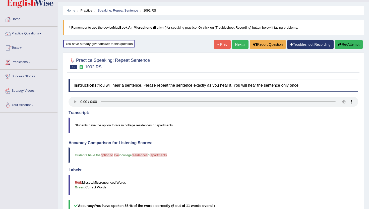
click at [340, 45] on icon "button" at bounding box center [340, 45] width 4 height 4
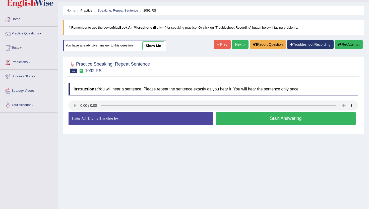
drag, startPoint x: 298, startPoint y: 121, endPoint x: 299, endPoint y: 116, distance: 4.8
click at [298, 121] on button "Start Answering" at bounding box center [286, 118] width 140 height 13
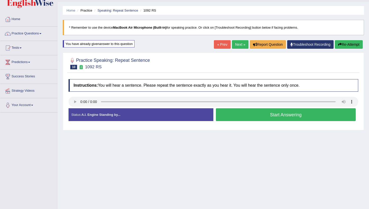
click at [299, 116] on button "Start Answering" at bounding box center [286, 114] width 140 height 13
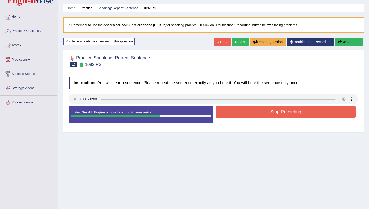
click at [299, 116] on div "Stop Recording" at bounding box center [286, 112] width 145 height 13
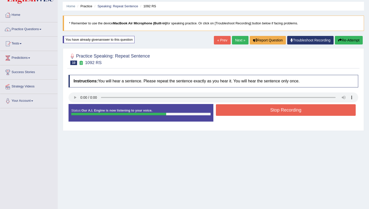
click at [302, 112] on button "Stop Recording" at bounding box center [286, 110] width 140 height 12
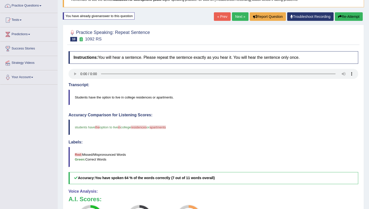
scroll to position [0, 0]
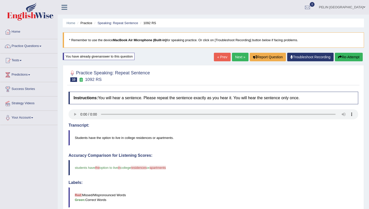
click at [345, 56] on button "Re-Attempt" at bounding box center [349, 57] width 28 height 9
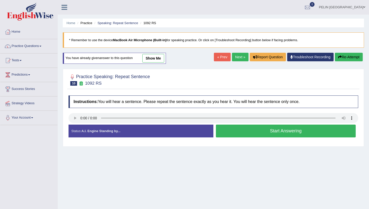
click at [279, 135] on button "Start Answering" at bounding box center [286, 131] width 140 height 13
click at [281, 132] on button "Start Answering" at bounding box center [286, 131] width 140 height 13
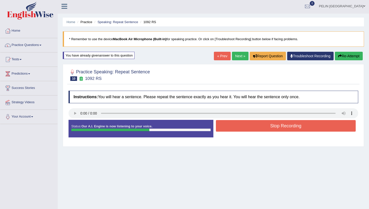
click at [283, 129] on button "Stop Recording" at bounding box center [286, 126] width 140 height 12
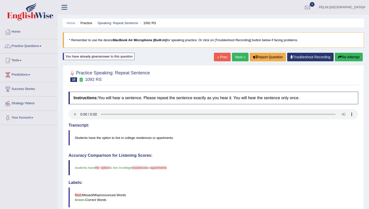
click at [346, 57] on button "Re-Attempt" at bounding box center [349, 57] width 28 height 9
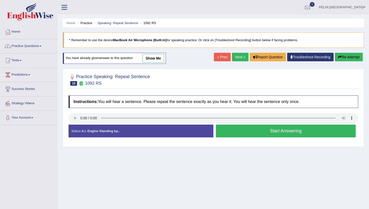
click at [300, 132] on button "Start Answering" at bounding box center [286, 131] width 140 height 13
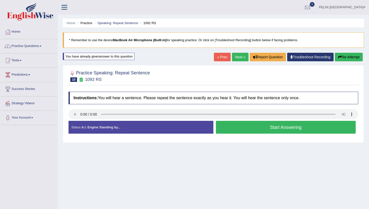
click at [301, 127] on button "Start Answering" at bounding box center [286, 127] width 140 height 13
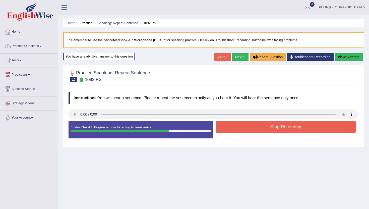
click at [301, 127] on button "Stop Recording" at bounding box center [286, 127] width 140 height 12
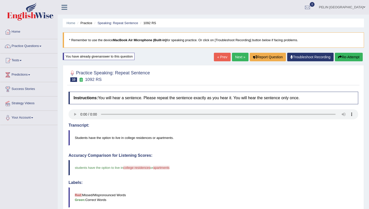
click at [347, 60] on button "Re-Attempt" at bounding box center [349, 57] width 28 height 9
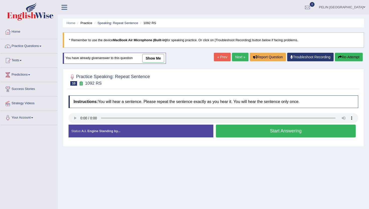
click at [307, 134] on button "Start Answering" at bounding box center [286, 131] width 140 height 13
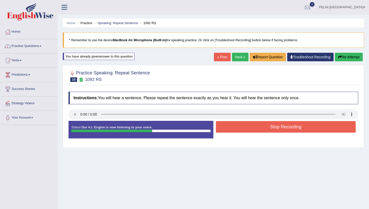
click at [304, 128] on button "Stop Recording" at bounding box center [286, 127] width 140 height 12
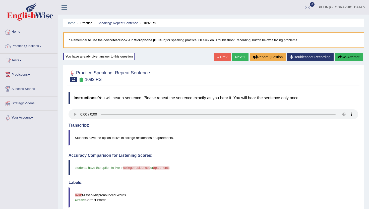
click at [238, 56] on link "Next »" at bounding box center [240, 57] width 17 height 9
